Goal: Task Accomplishment & Management: Use online tool/utility

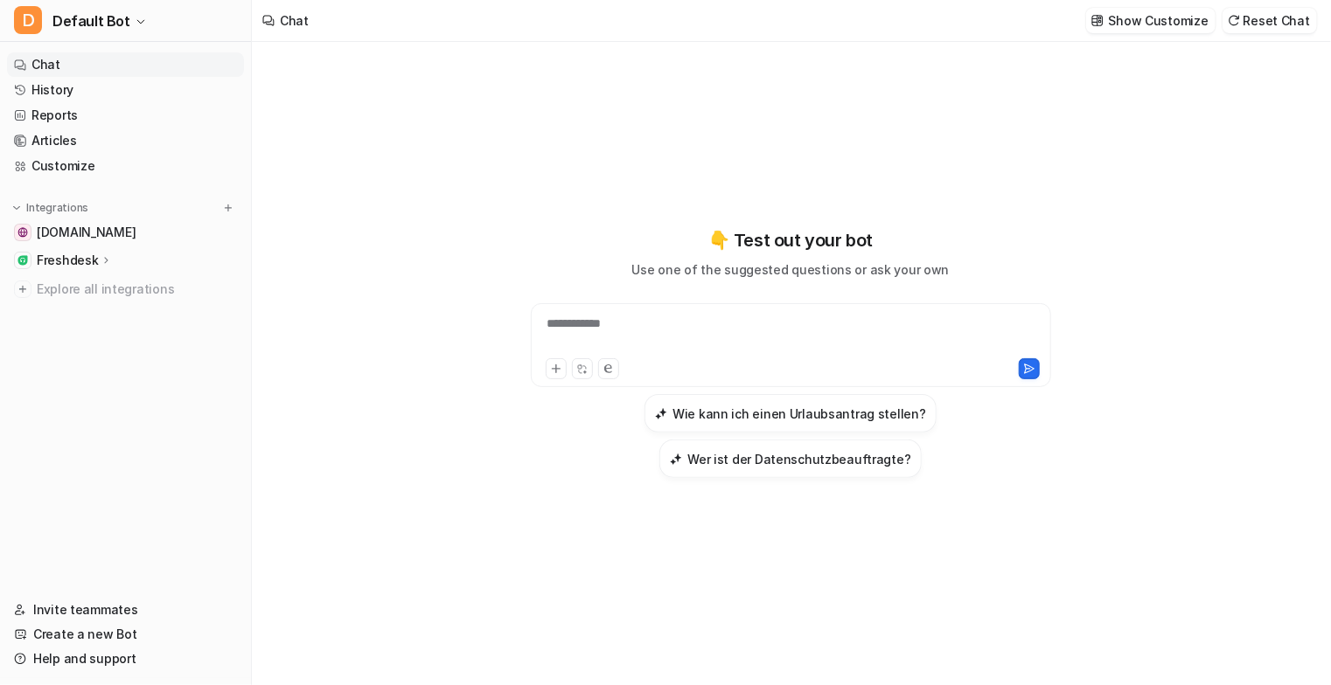
click at [82, 266] on p "Freshdesk" at bounding box center [67, 260] width 61 height 17
click at [76, 304] on p "Sources" at bounding box center [75, 310] width 48 height 17
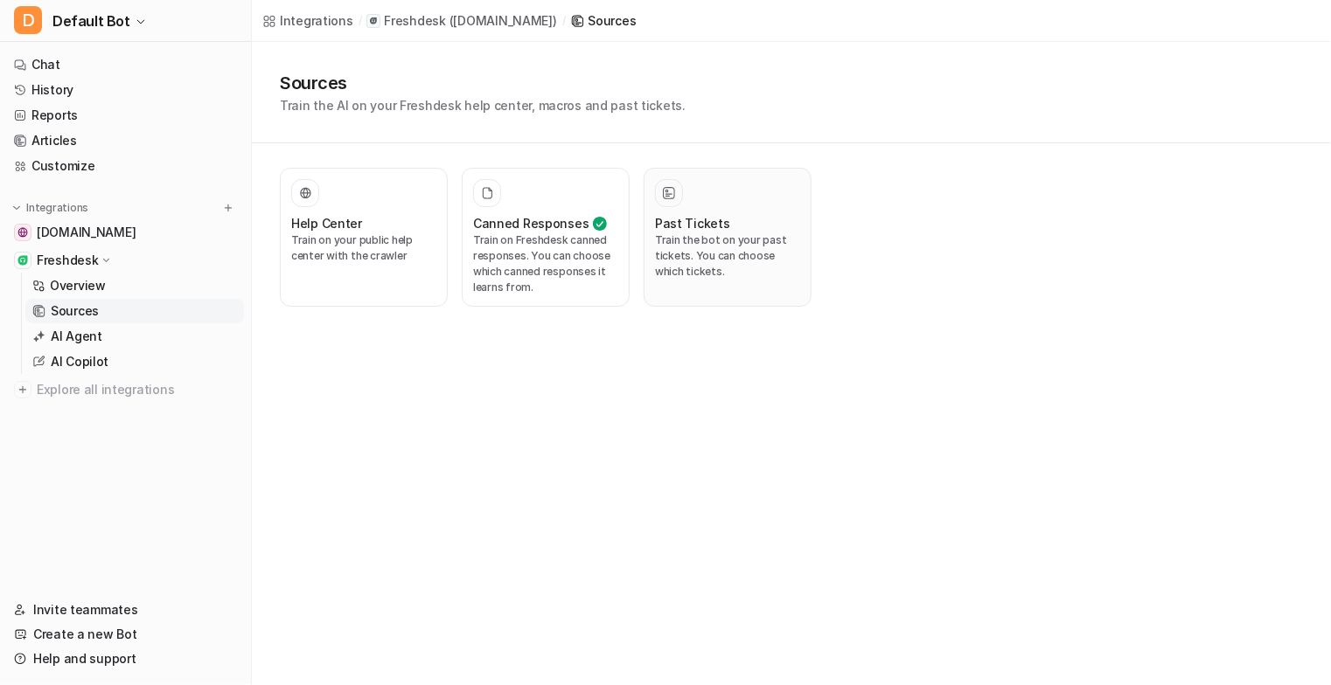
click at [744, 212] on div "Past Tickets Train the bot on your past tickets. You can choose which tickets." at bounding box center [727, 237] width 145 height 116
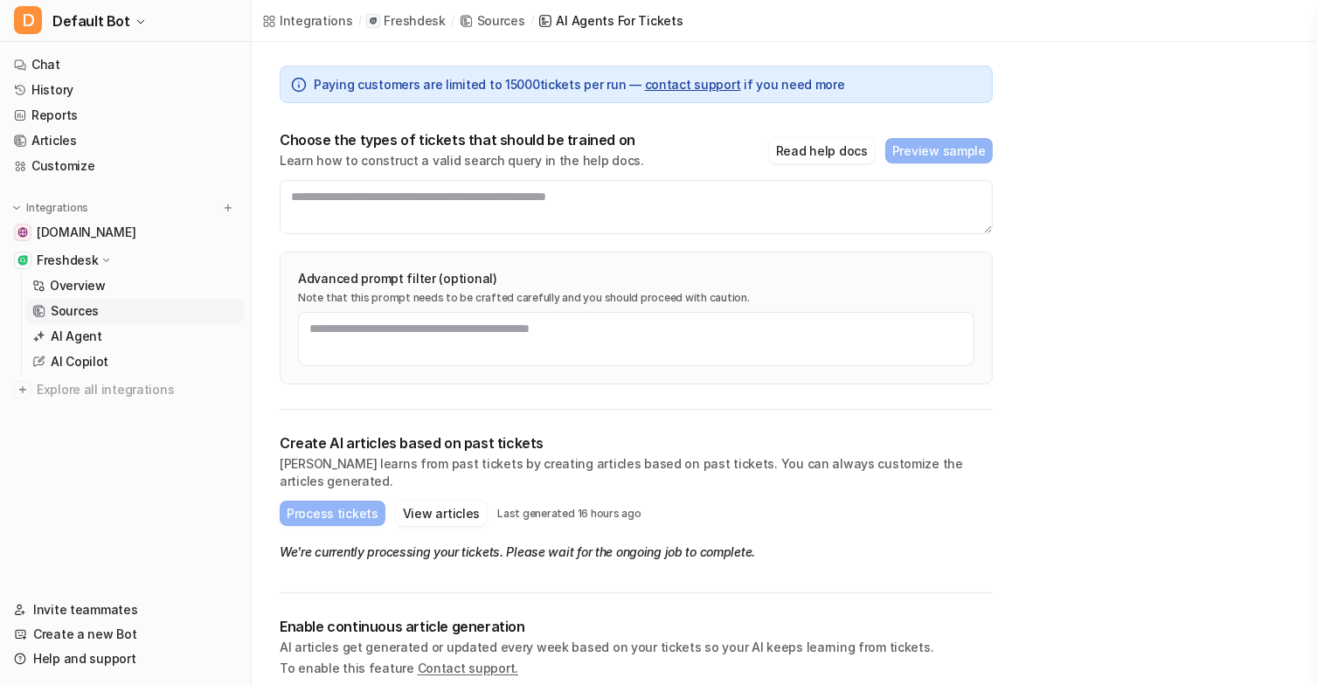
scroll to position [116, 0]
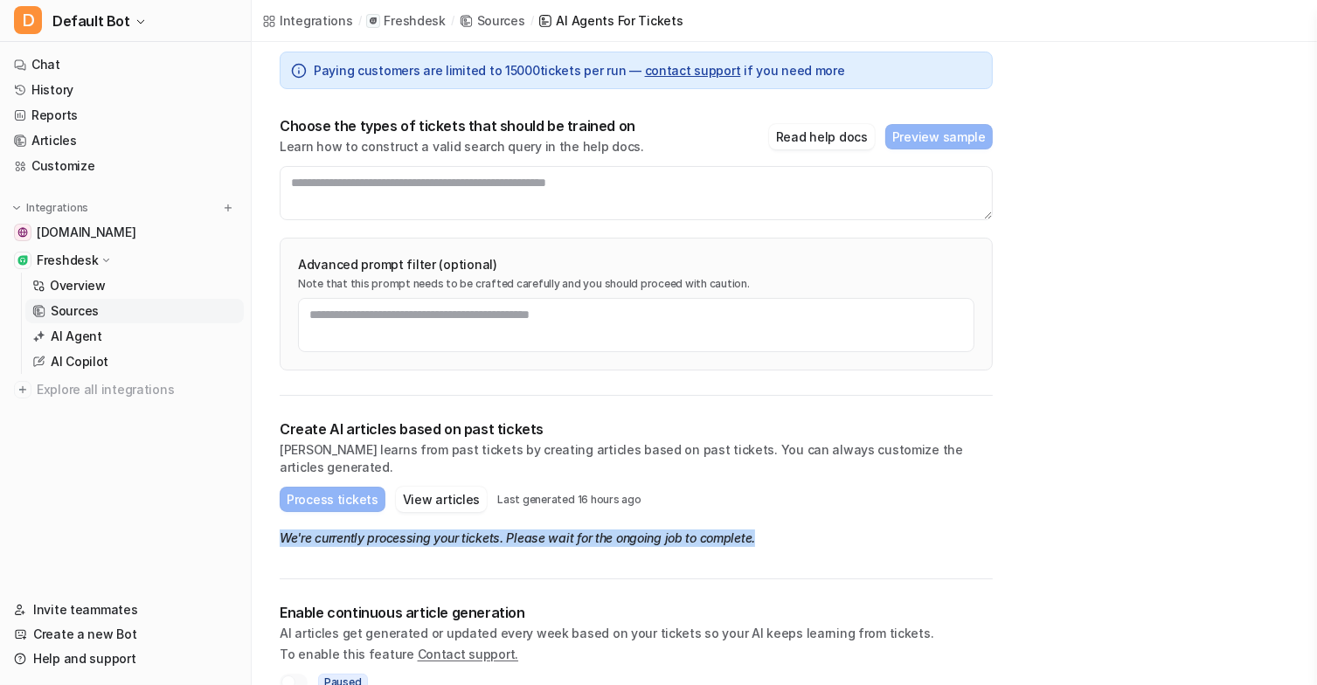
drag, startPoint x: 751, startPoint y: 518, endPoint x: 281, endPoint y: 500, distance: 470.7
click at [281, 500] on div "Create AI articles based on past tickets AI learns from past tickets by creatin…" at bounding box center [636, 488] width 713 height 184
copy em "We're currently processing your tickets. Please wait for the ongoing job to com…"
